Goal: Browse casually

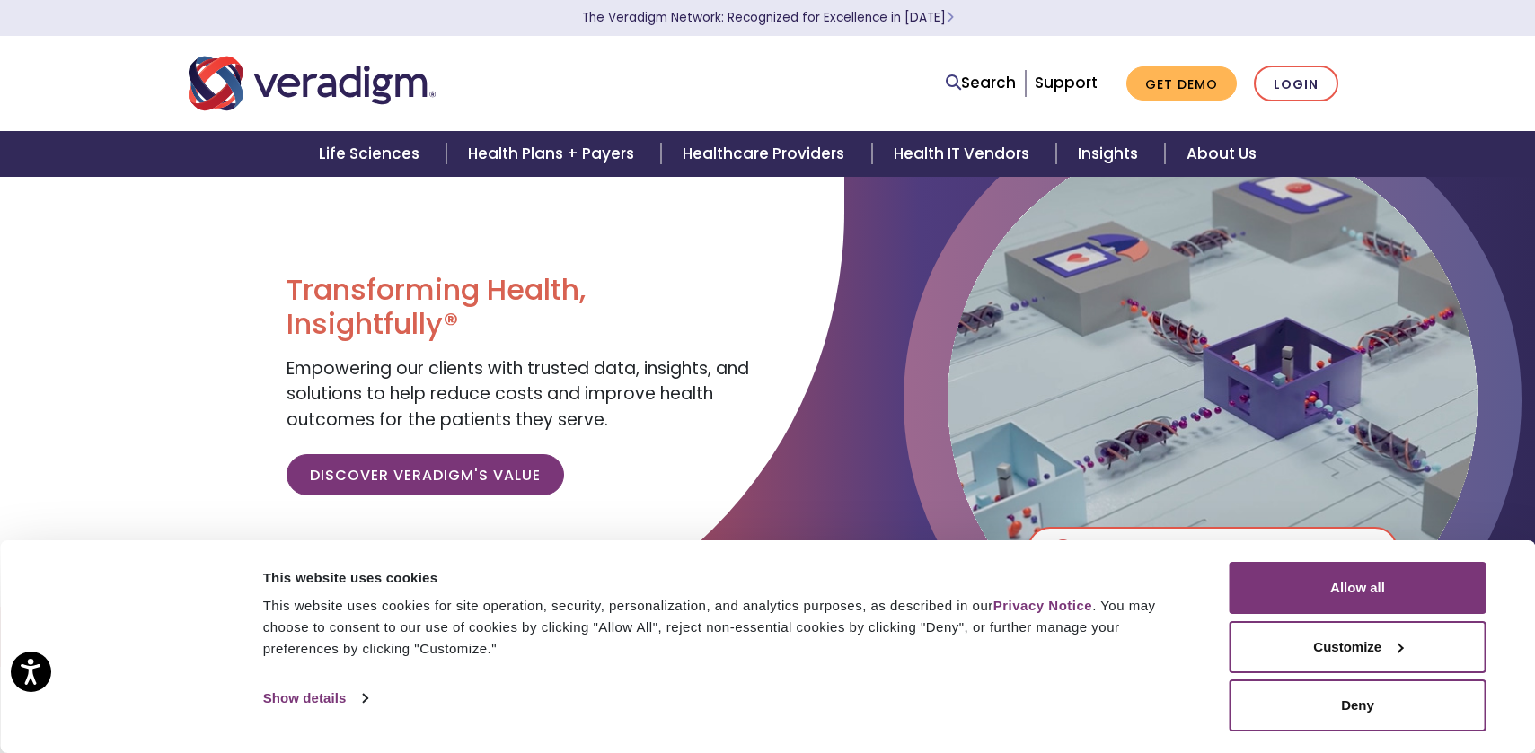
click at [335, 600] on div "This website uses cookies for site operation, security, personalization, and an…" at bounding box center [726, 627] width 926 height 65
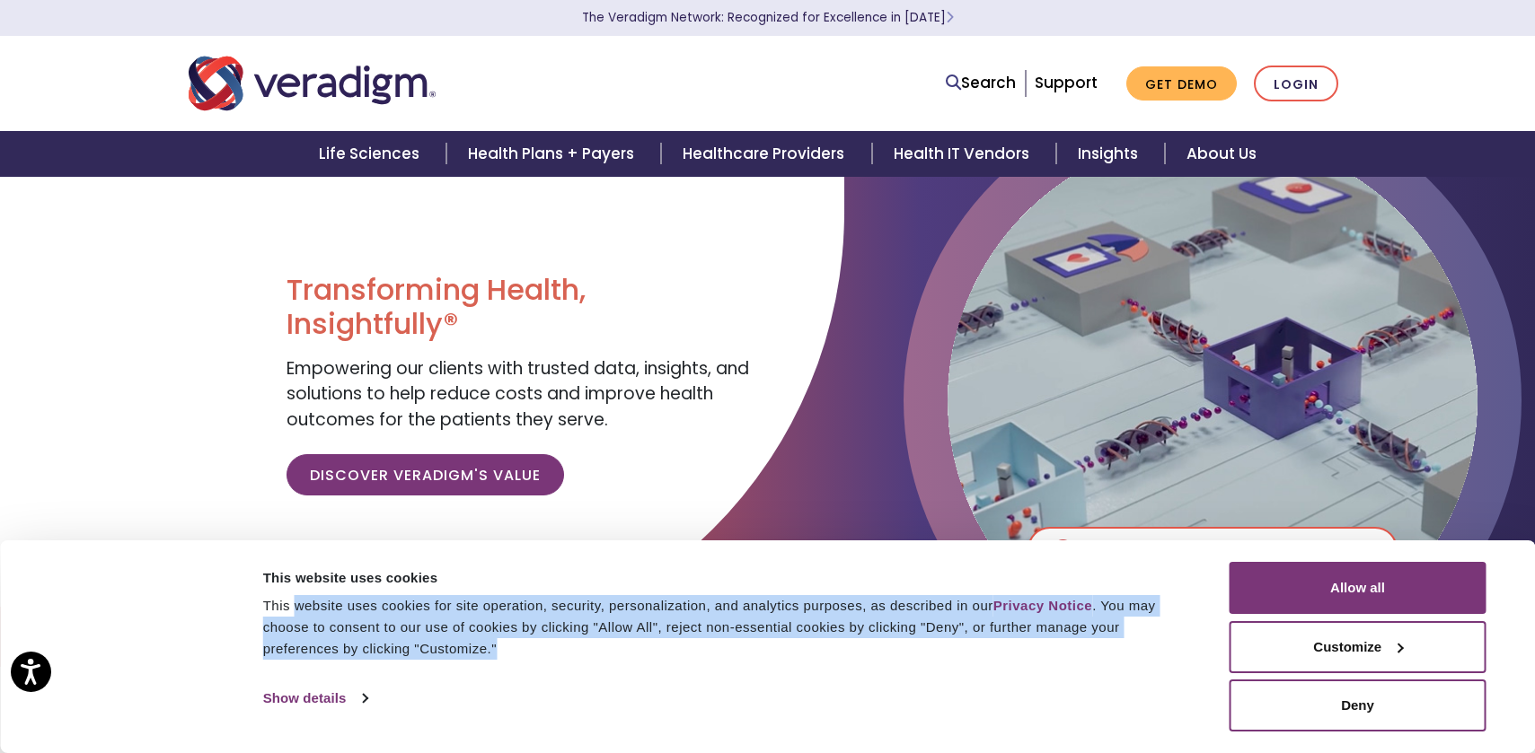
drag, startPoint x: 295, startPoint y: 606, endPoint x: 645, endPoint y: 663, distance: 354.8
click at [645, 663] on div "This website uses cookies This website uses cookies for site operation, securit…" at bounding box center [733, 613] width 951 height 103
click at [617, 598] on div "This website uses cookies for site operation, security, personalization, and an…" at bounding box center [726, 627] width 926 height 65
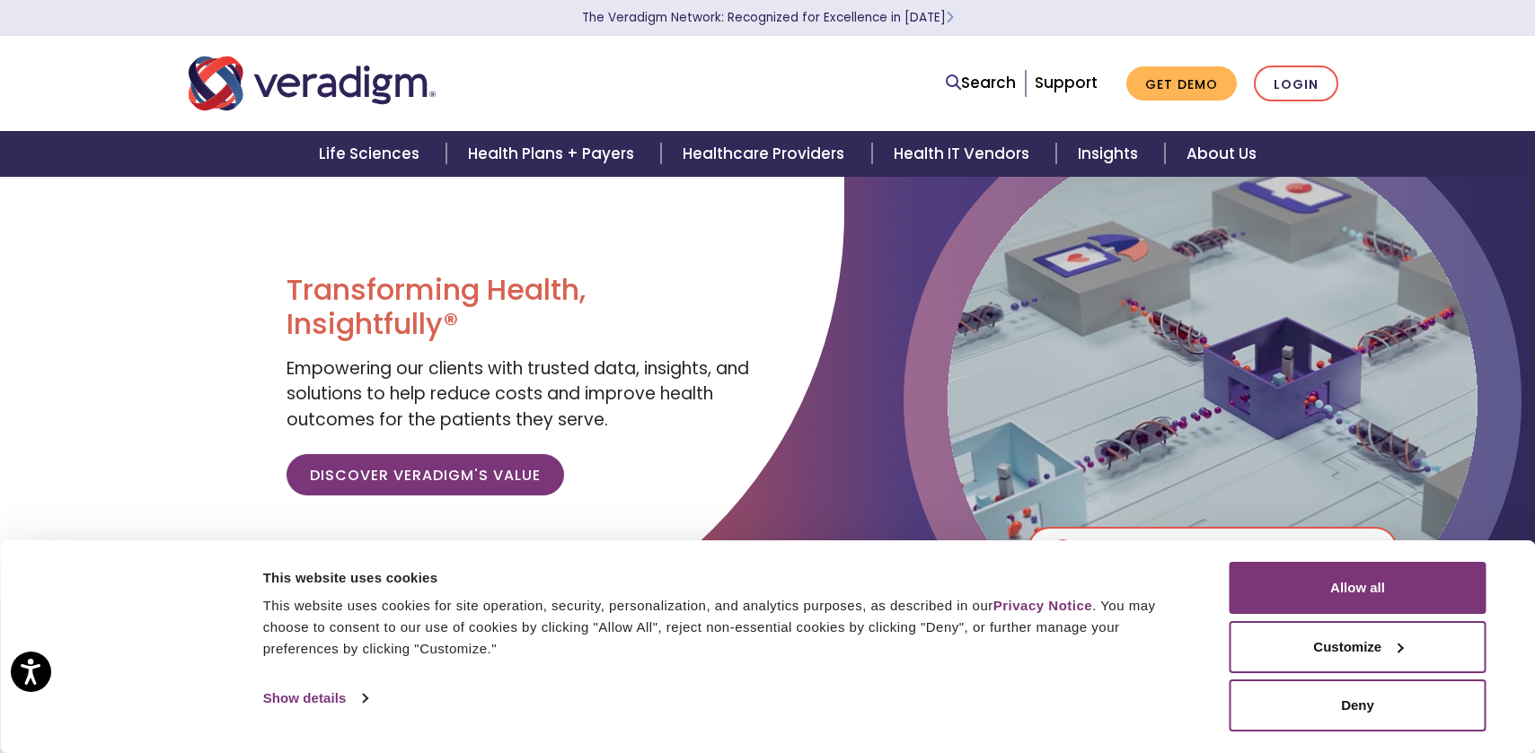
click at [608, 604] on div "This website uses cookies for site operation, security, personalization, and an…" at bounding box center [726, 627] width 926 height 65
click at [642, 416] on div "Transforming Health, Insightfully® Empowering our clients with trusted data, in…" at bounding box center [519, 391] width 467 height 237
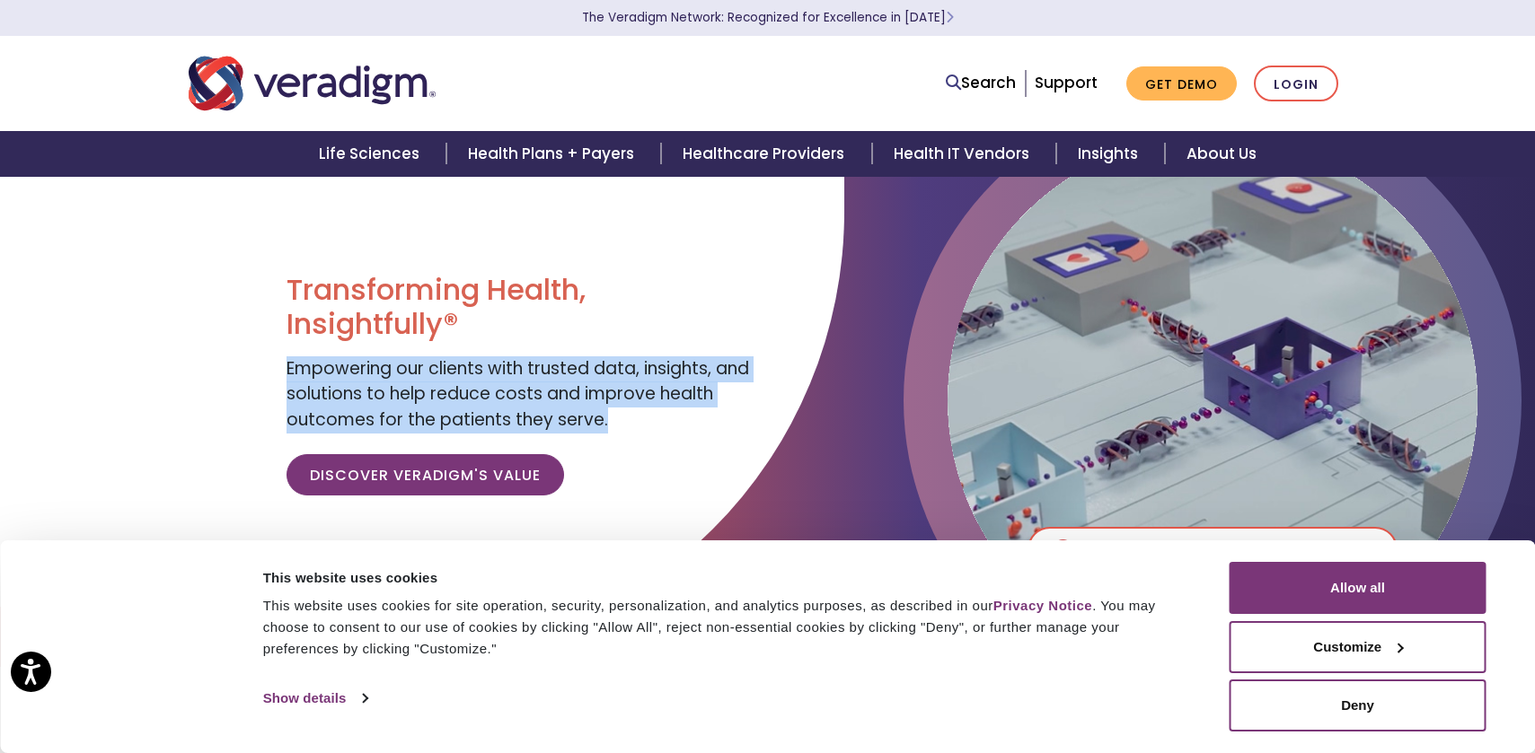
drag, startPoint x: 660, startPoint y: 416, endPoint x: 286, endPoint y: 372, distance: 377.1
click at [286, 372] on div "Transforming Health, Insightfully® Empowering our clients with trusted data, in…" at bounding box center [520, 391] width 494 height 431
copy span "Empowering our clients with trusted data, insights, and solutions to help reduc…"
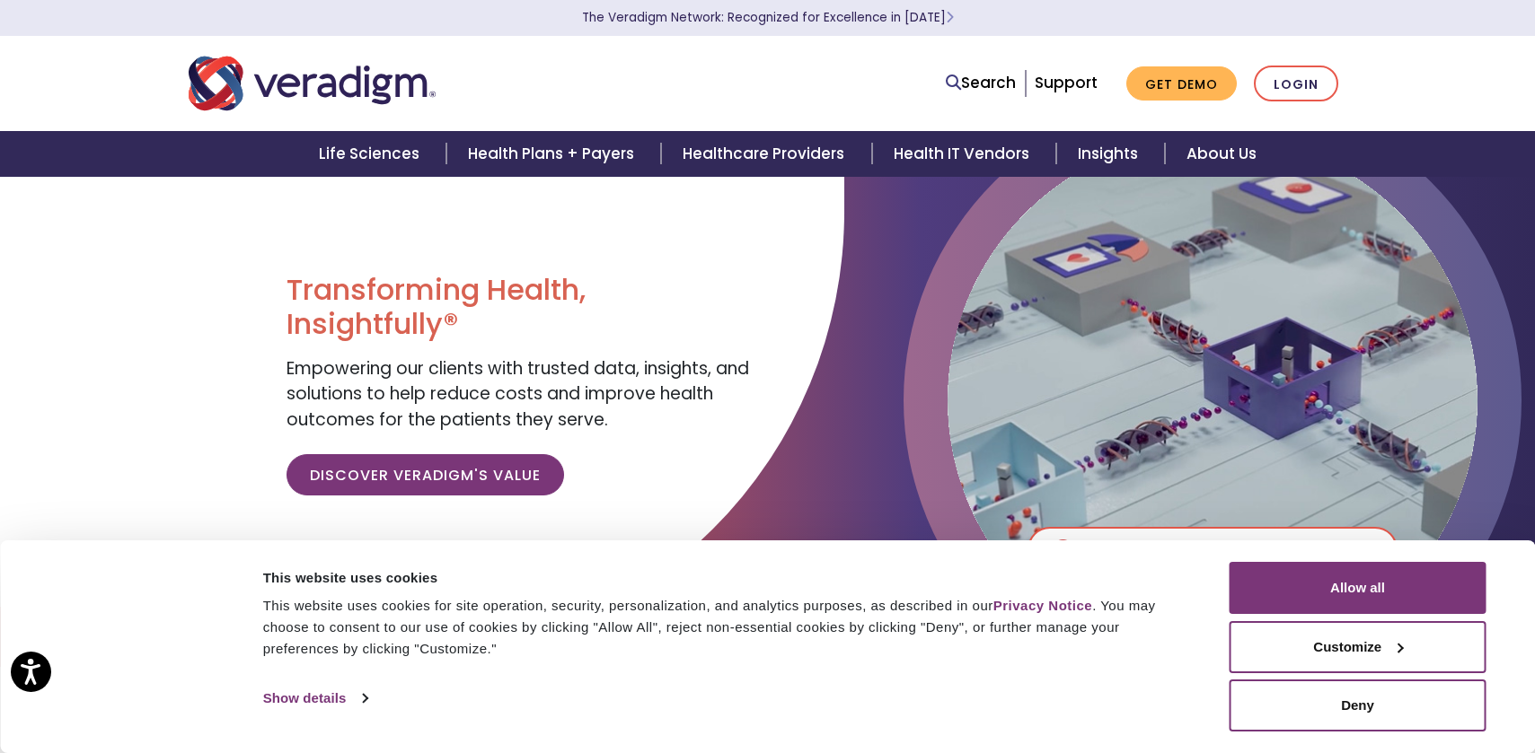
click at [829, 606] on div "This website uses cookies for site operation, security, personalization, and an…" at bounding box center [726, 627] width 926 height 65
